Goal: Information Seeking & Learning: Understand process/instructions

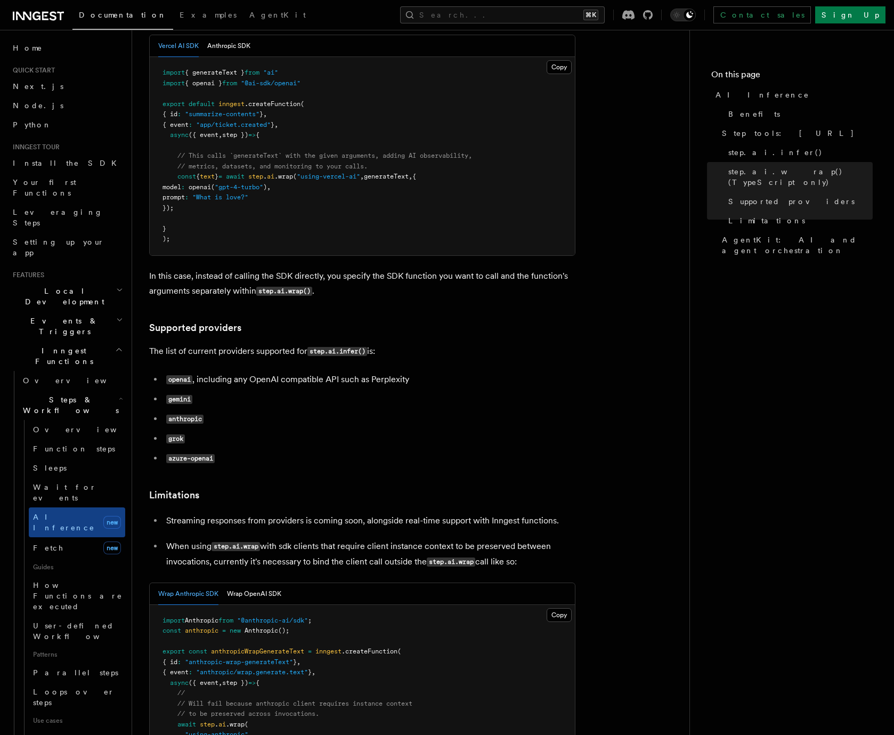
scroll to position [1308, 0]
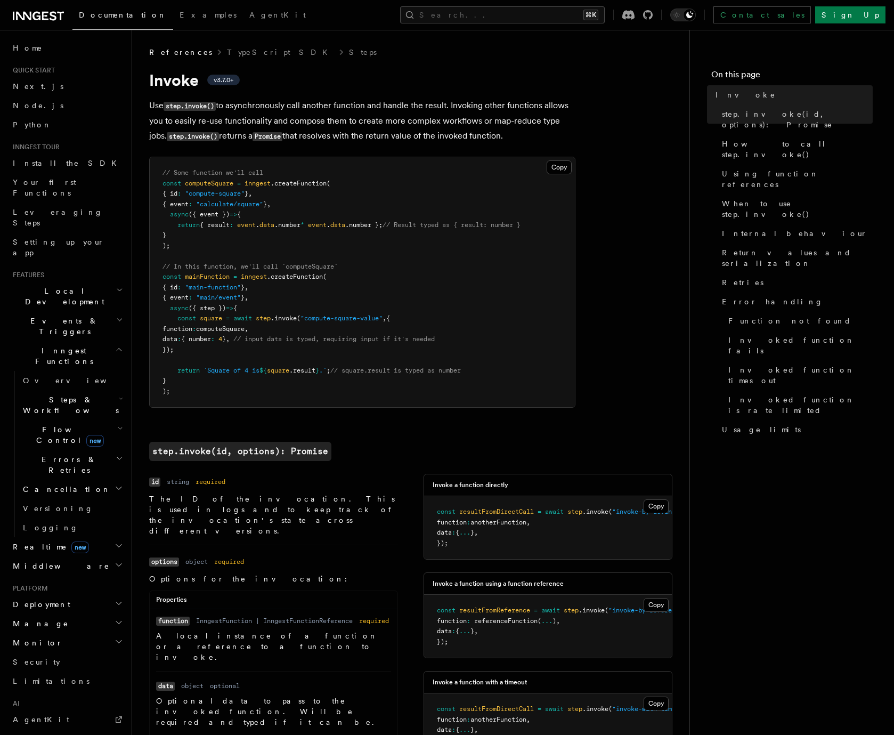
click at [105, 420] on h2 "Flow Control new" at bounding box center [72, 435] width 107 height 30
click at [800, 194] on link "When to use step.invoke()" at bounding box center [795, 209] width 155 height 30
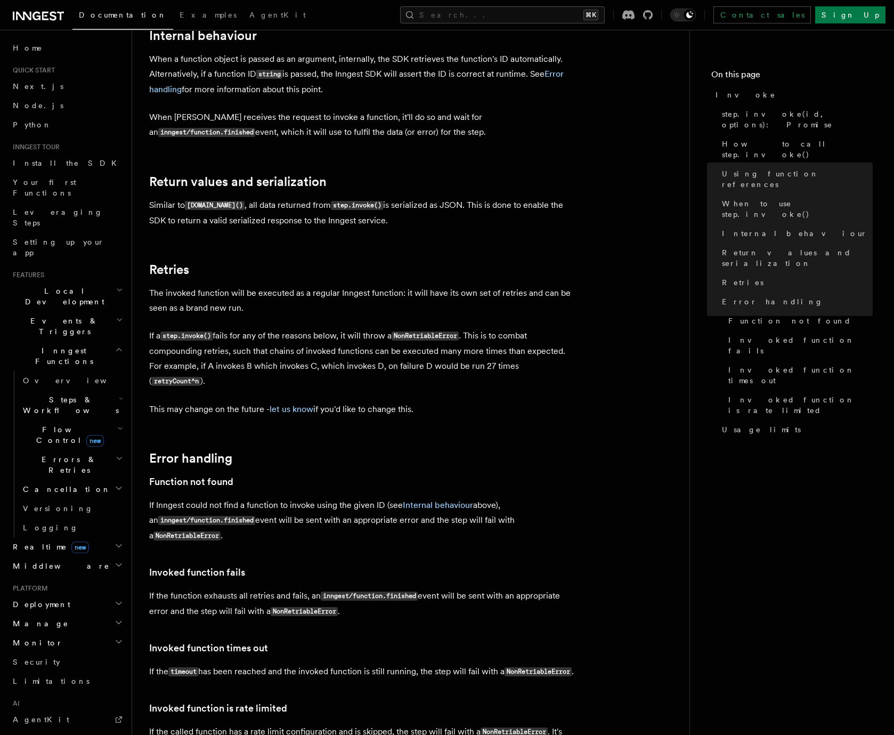
scroll to position [2091, 0]
